Goal: Use online tool/utility: Utilize a website feature to perform a specific function

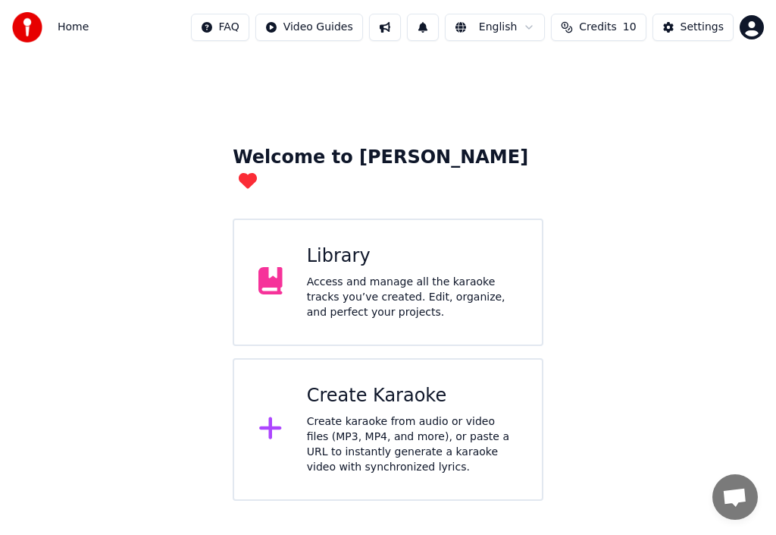
click at [278, 414] on icon at bounding box center [271, 427] width 24 height 27
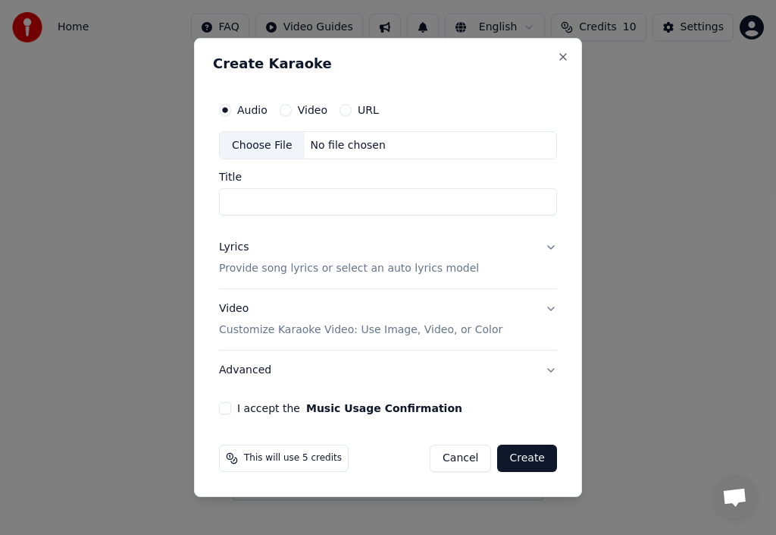
click at [272, 147] on div "Choose File" at bounding box center [262, 145] width 85 height 27
type input "**********"
click at [301, 267] on p "Provide song lyrics or select an auto lyrics model" at bounding box center [349, 269] width 260 height 15
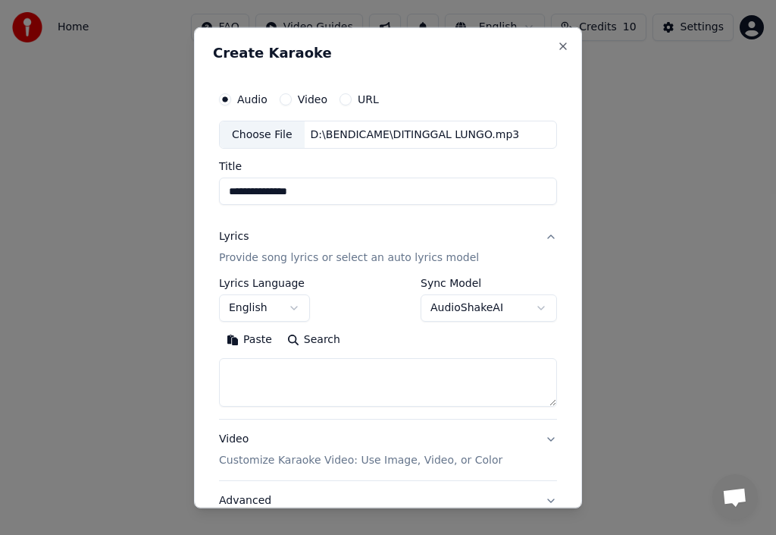
click at [262, 342] on button "Paste" at bounding box center [249, 340] width 61 height 24
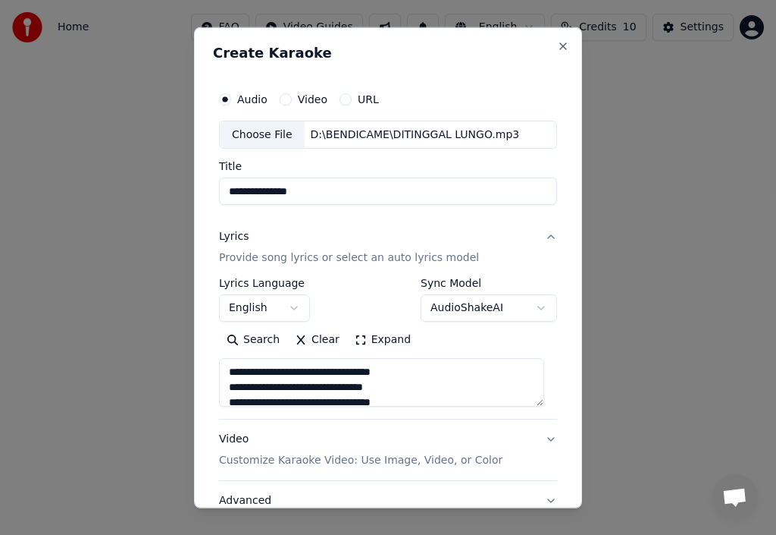
click at [331, 374] on textarea "**********" at bounding box center [381, 382] width 325 height 49
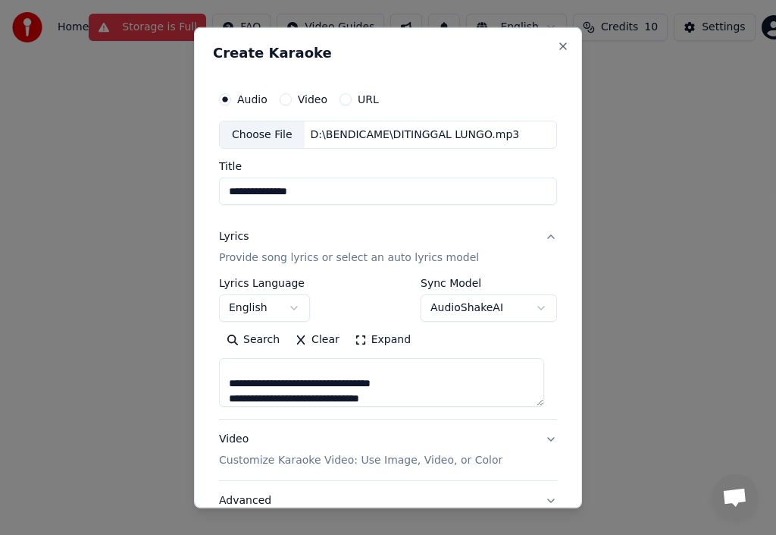
scroll to position [459, 0]
type textarea "**********"
click at [328, 193] on input "**********" at bounding box center [388, 190] width 338 height 27
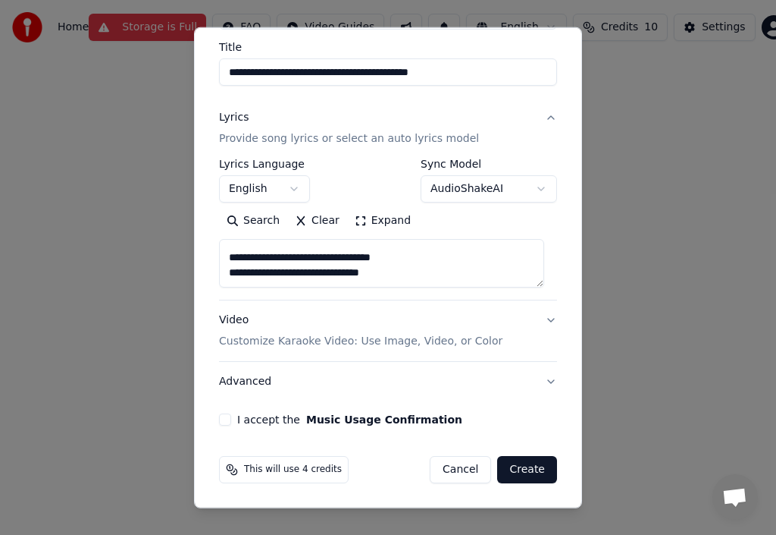
scroll to position [465, 0]
type input "**********"
click at [331, 340] on p "Customize Karaoke Video: Use Image, Video, or Color" at bounding box center [361, 341] width 284 height 15
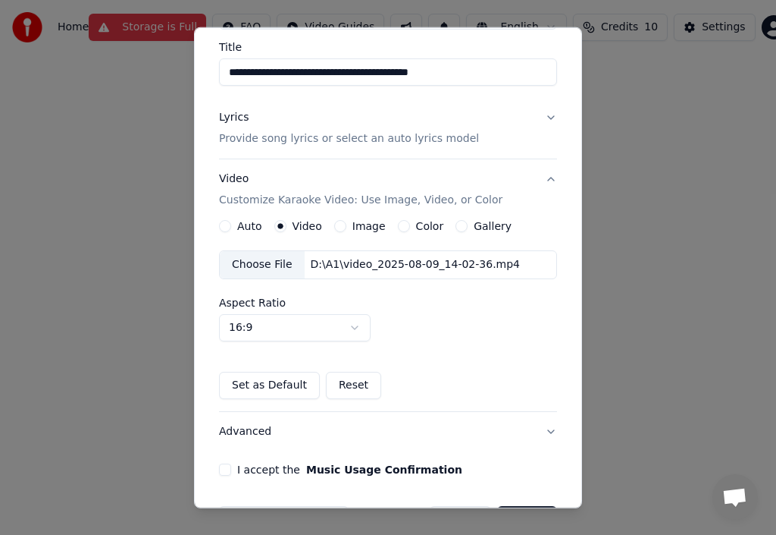
click at [260, 263] on div "Choose File" at bounding box center [262, 264] width 85 height 27
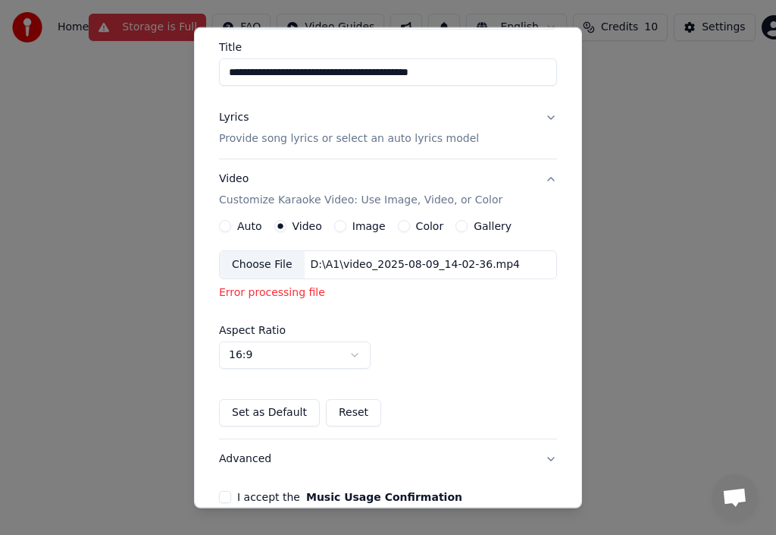
click at [380, 226] on div "Auto Video Image Color Gallery" at bounding box center [365, 226] width 293 height 12
click at [366, 227] on label "Image" at bounding box center [369, 226] width 33 height 11
click at [347, 227] on button "Image" at bounding box center [340, 226] width 12 height 12
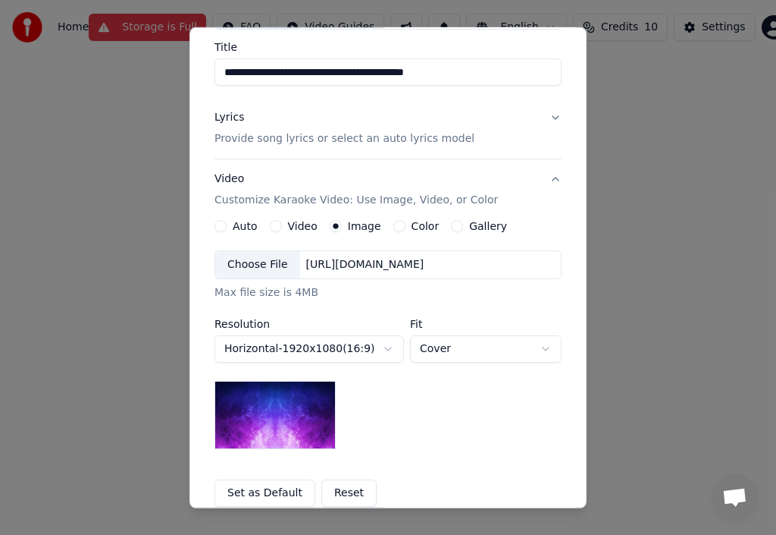
click at [261, 263] on div "Choose File" at bounding box center [257, 264] width 85 height 27
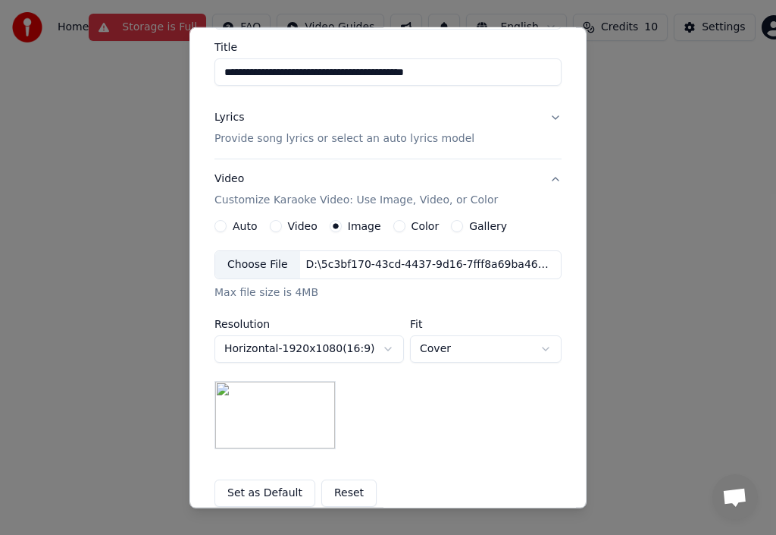
click at [256, 261] on div "Choose File" at bounding box center [257, 264] width 85 height 27
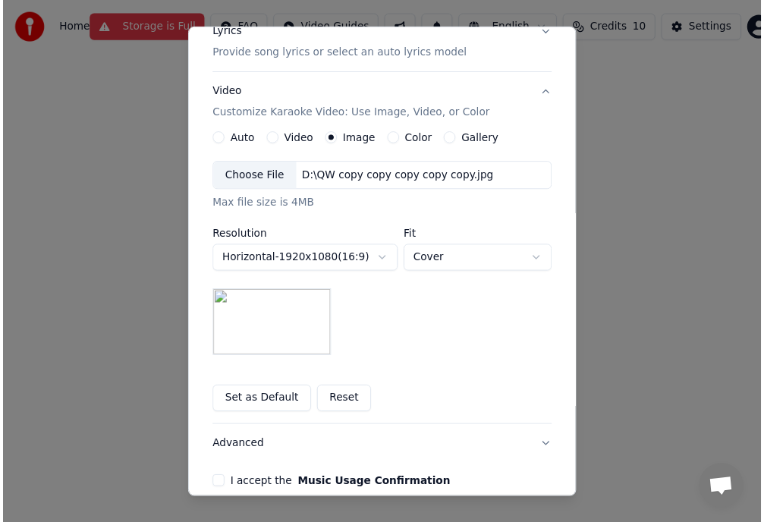
scroll to position [277, 0]
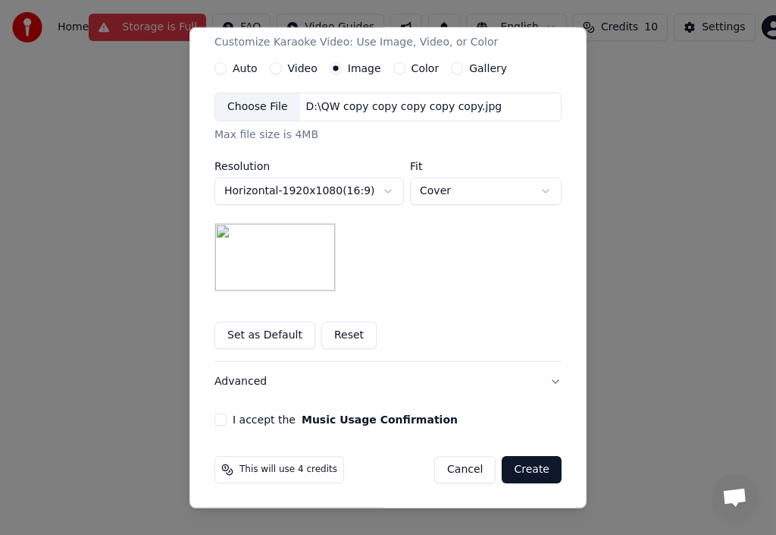
click at [215, 422] on button "I accept the Music Usage Confirmation" at bounding box center [221, 419] width 12 height 12
click at [517, 466] on button "Create" at bounding box center [532, 469] width 60 height 27
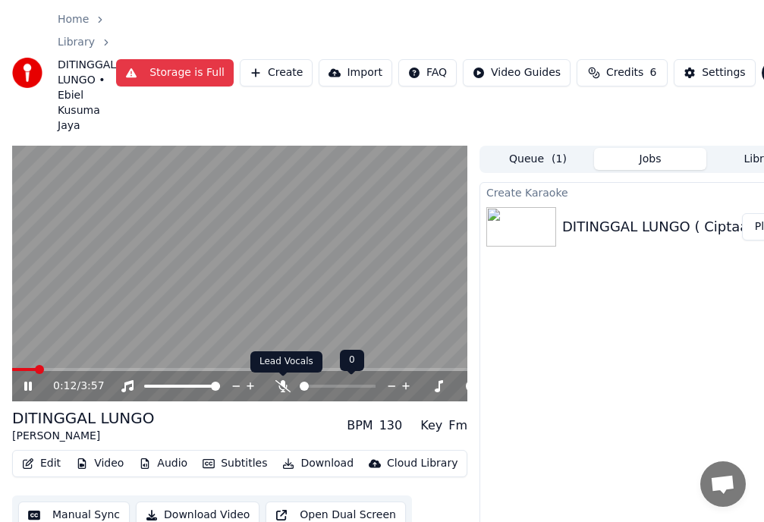
click at [280, 384] on icon at bounding box center [282, 386] width 15 height 12
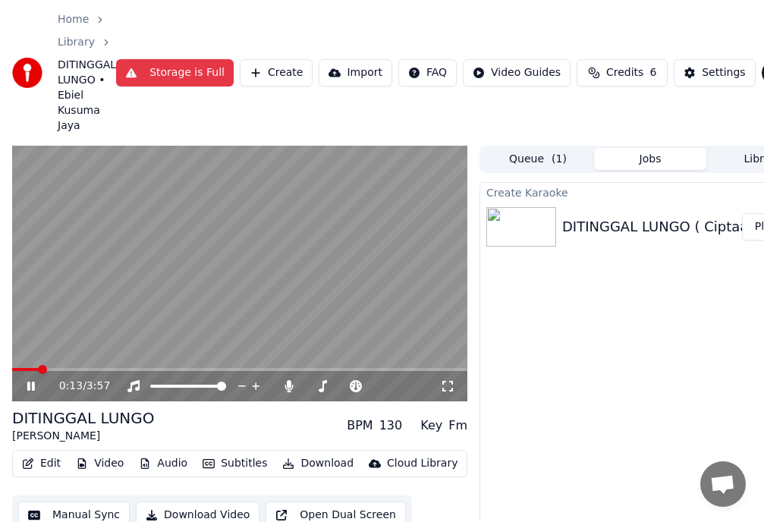
click at [176, 512] on button "Download Video" at bounding box center [198, 514] width 124 height 27
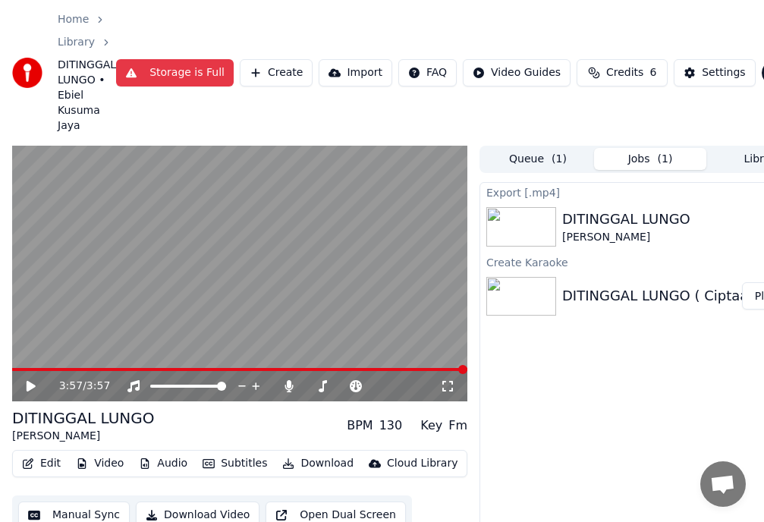
click at [32, 383] on icon at bounding box center [41, 386] width 35 height 12
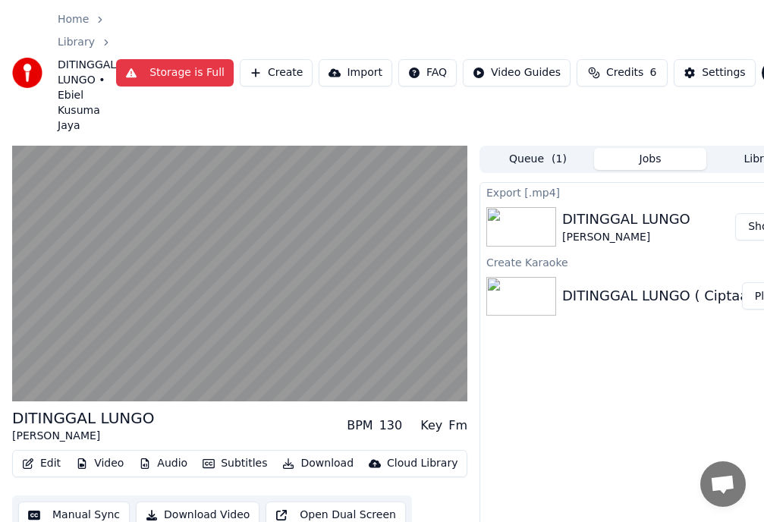
click at [755, 224] on button "Show" at bounding box center [762, 226] width 55 height 27
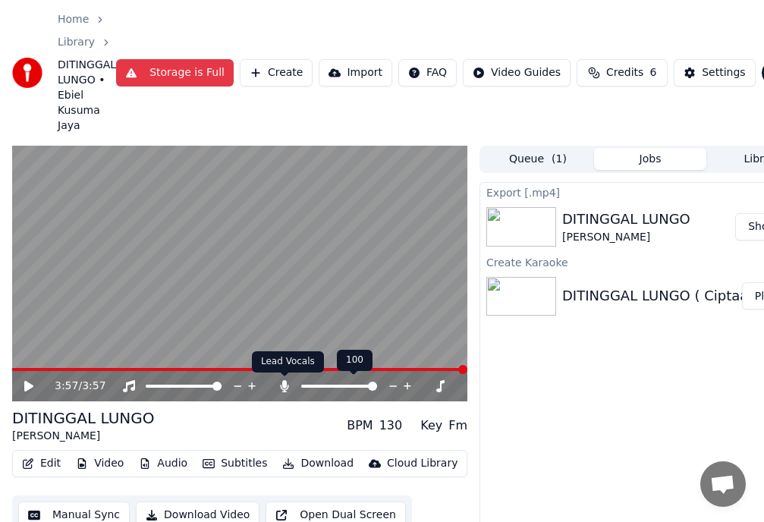
click at [285, 382] on icon at bounding box center [285, 386] width 8 height 12
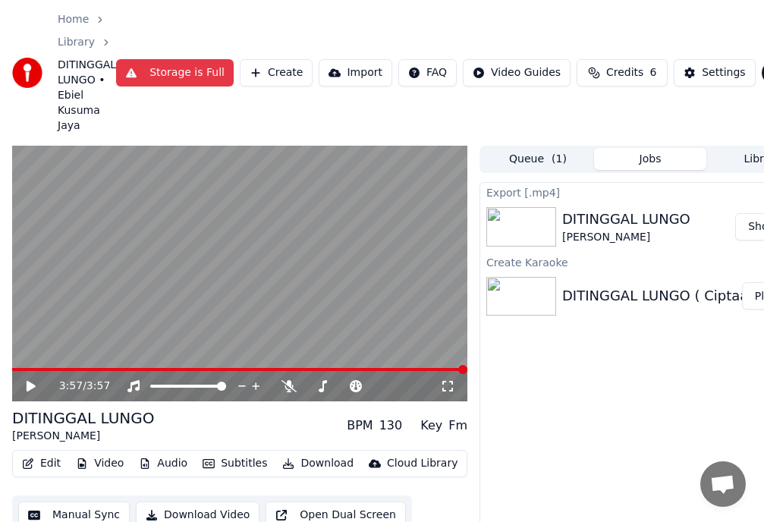
click at [168, 511] on button "Download Video" at bounding box center [198, 514] width 124 height 27
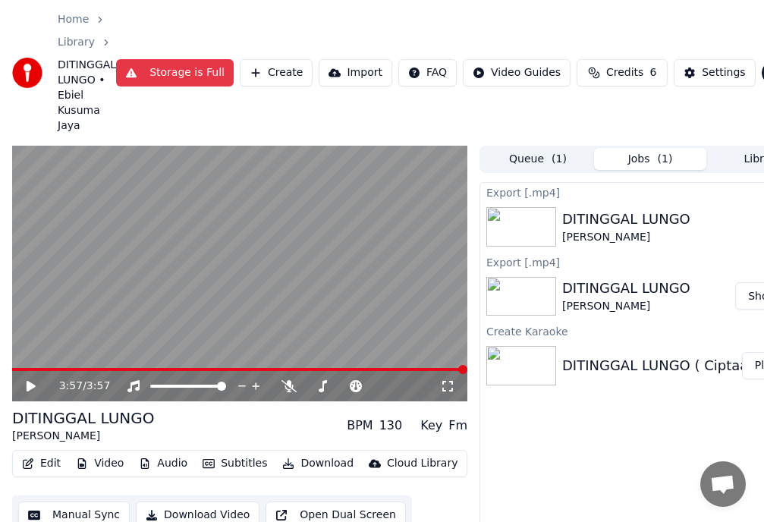
click at [30, 382] on icon at bounding box center [41, 386] width 35 height 12
